Goal: Check status: Check status

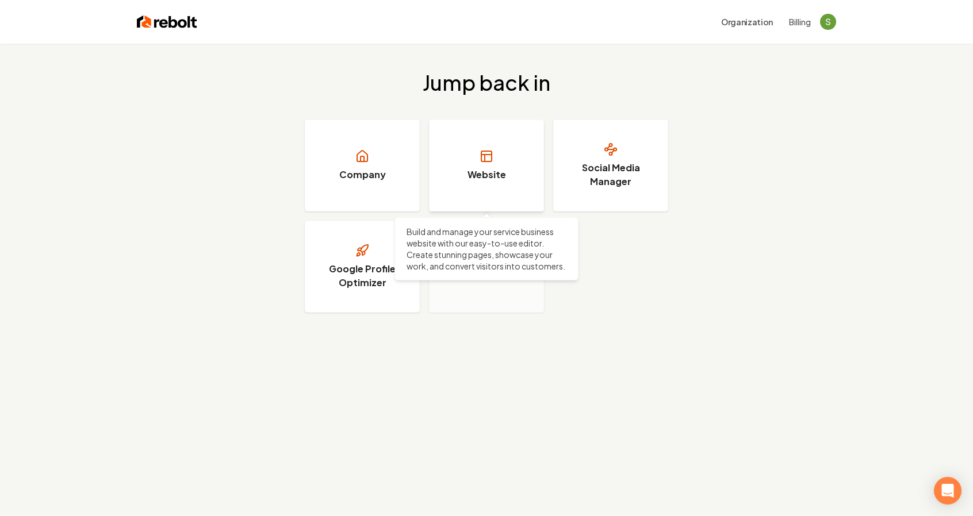
click at [501, 179] on h3 "Website" at bounding box center [487, 175] width 39 height 14
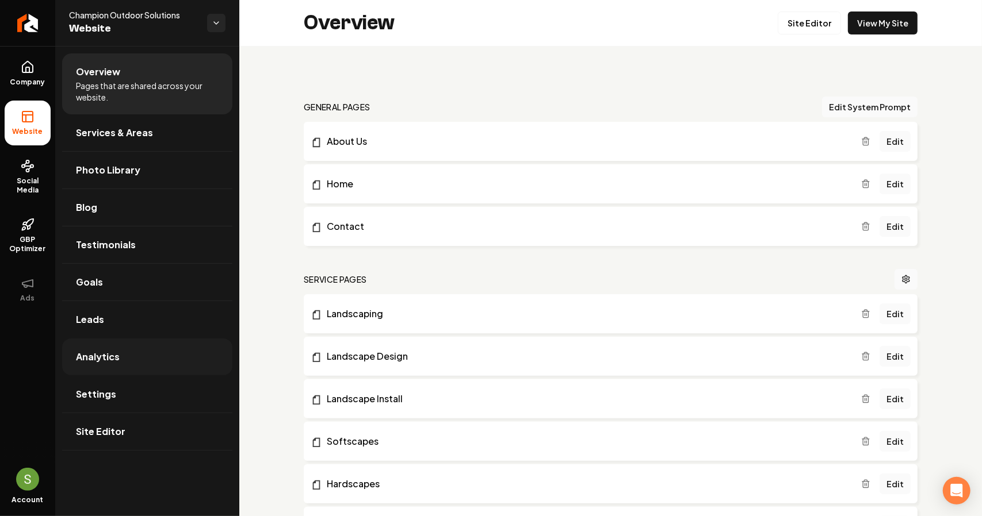
click at [93, 363] on link "Analytics" at bounding box center [147, 357] width 170 height 37
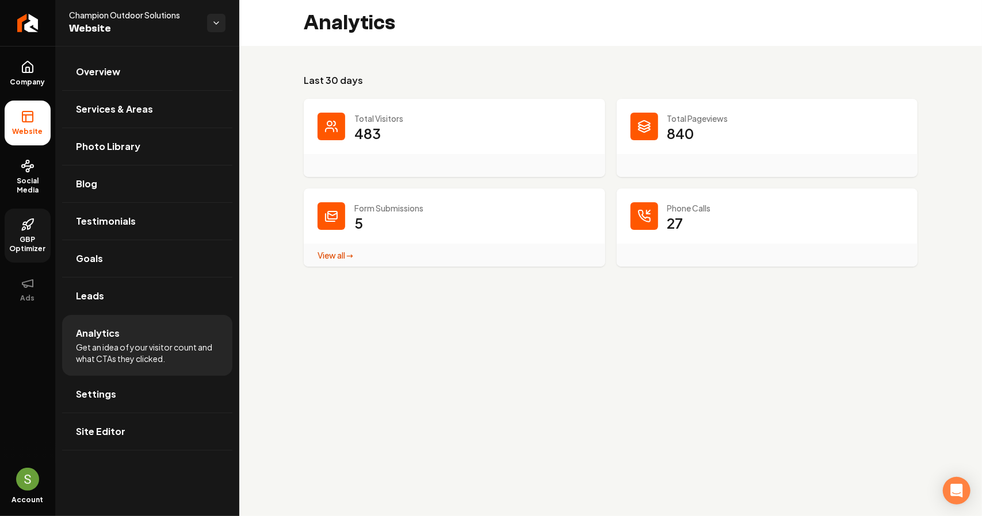
click at [25, 229] on icon at bounding box center [28, 225] width 14 height 14
